Goal: Navigation & Orientation: Find specific page/section

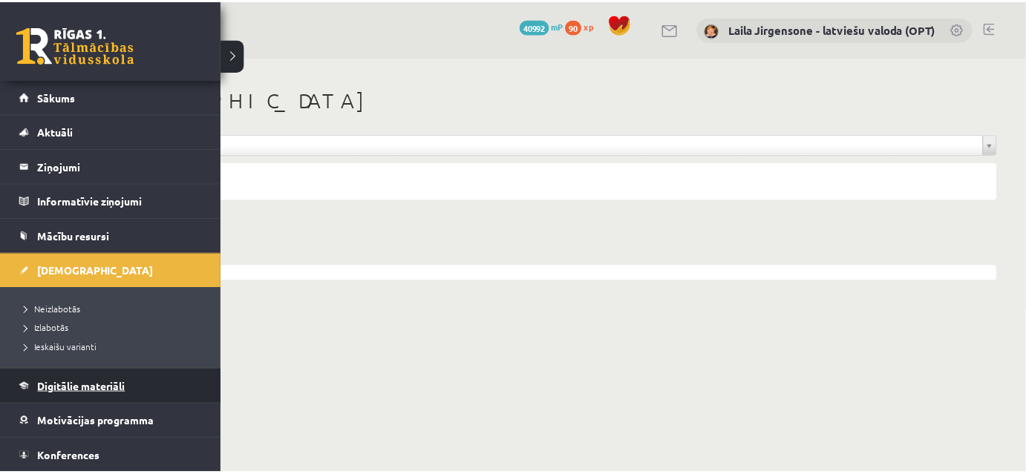
scroll to position [67, 0]
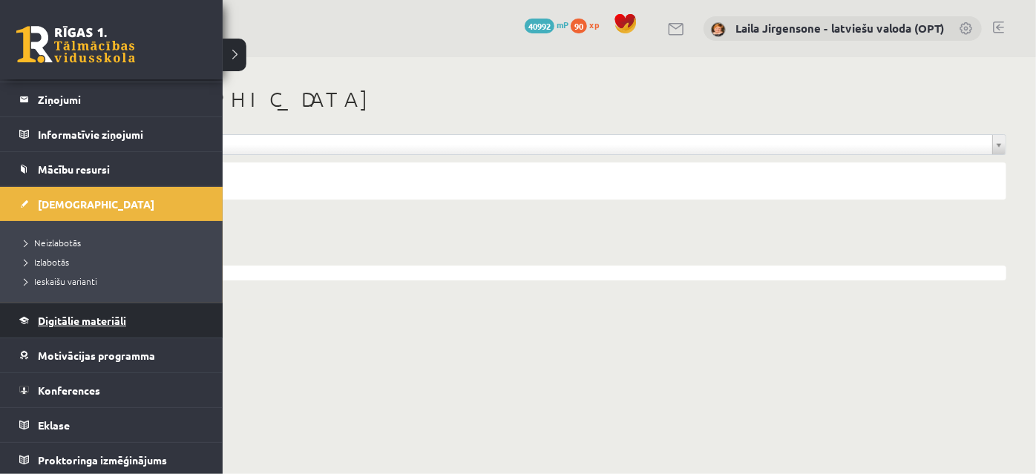
click at [79, 315] on span "Digitālie materiāli" at bounding box center [82, 320] width 88 height 13
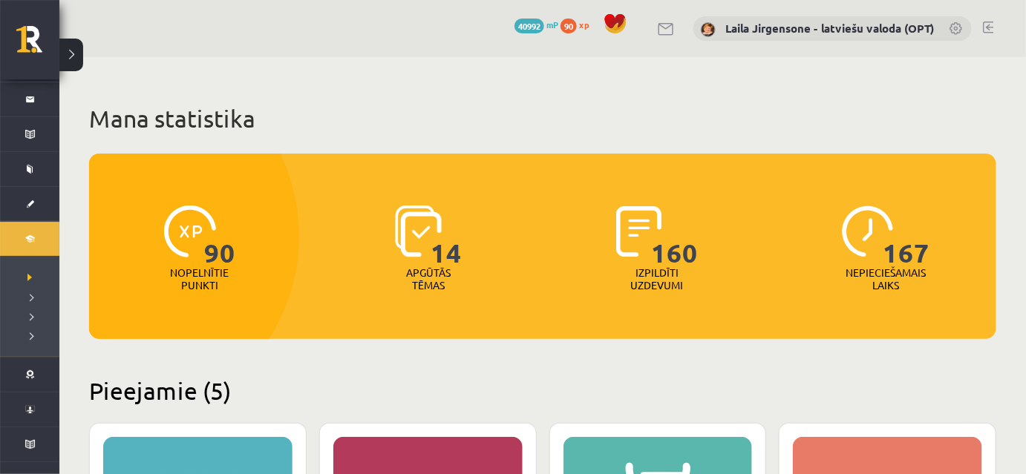
scroll to position [269, 0]
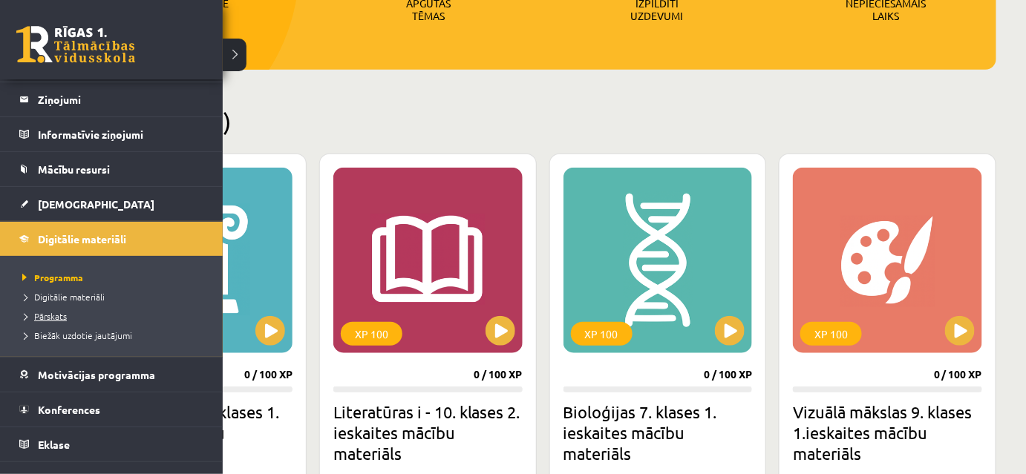
click at [54, 310] on span "Pārskats" at bounding box center [43, 316] width 48 height 12
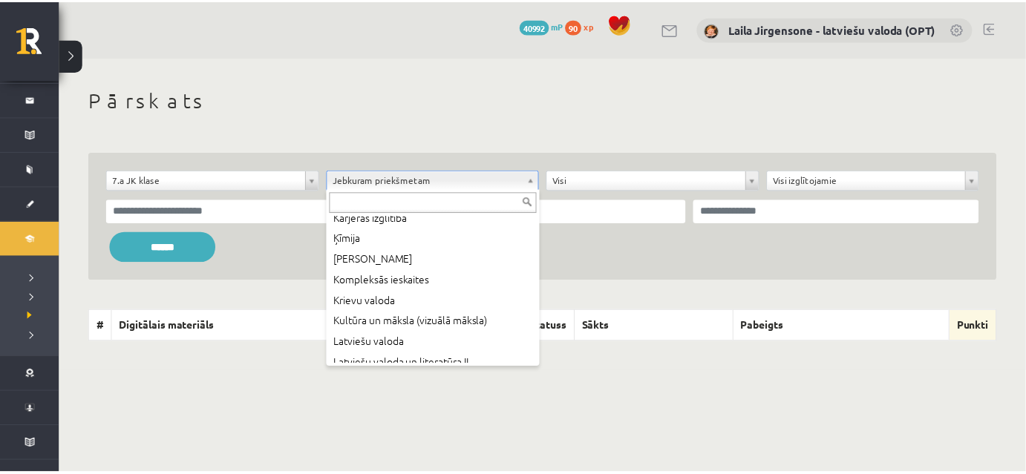
scroll to position [337, 0]
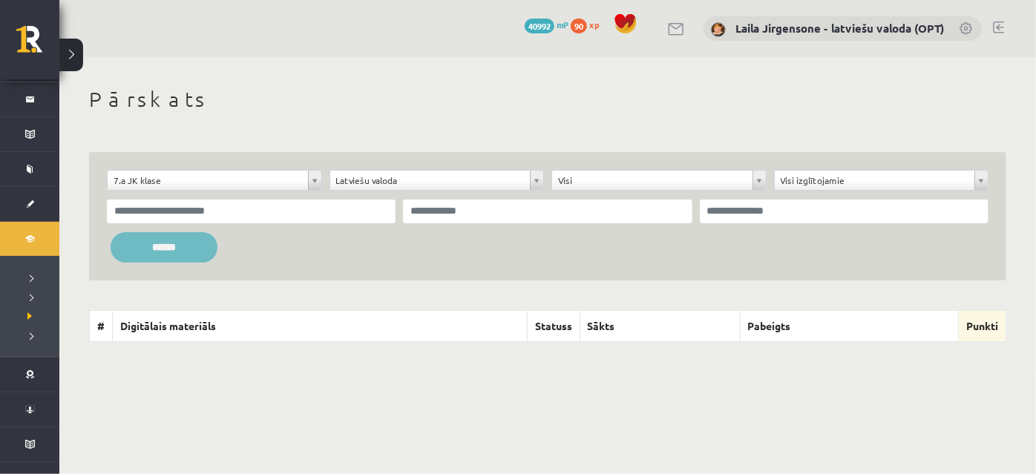
click at [186, 252] on input "******" at bounding box center [164, 247] width 107 height 30
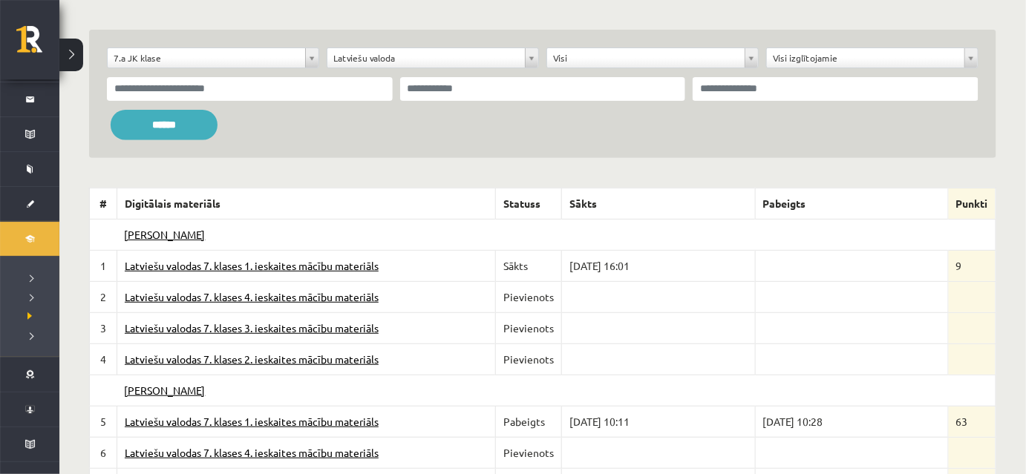
scroll to position [269, 0]
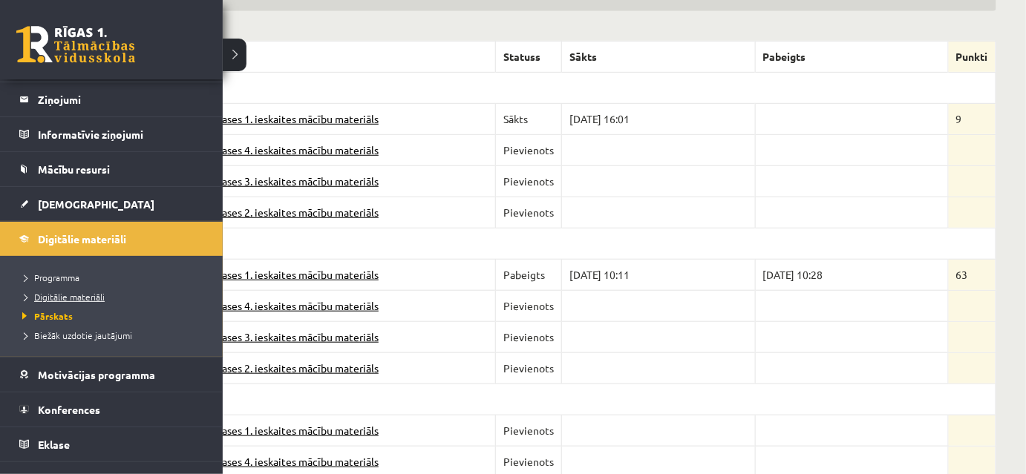
click at [50, 296] on span "Digitālie materiāli" at bounding box center [62, 297] width 86 height 12
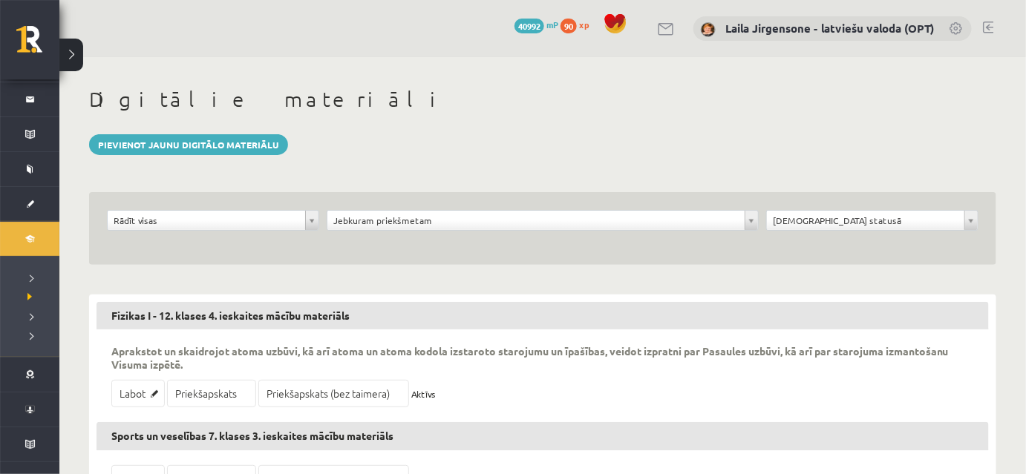
click at [992, 23] on link at bounding box center [988, 28] width 11 height 12
